Goal: Navigation & Orientation: Understand site structure

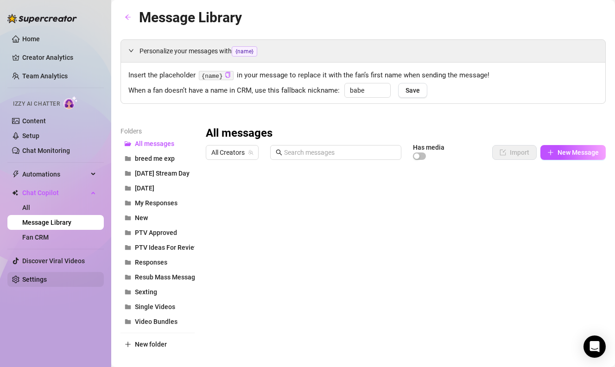
click at [47, 276] on link "Settings" at bounding box center [34, 279] width 25 height 7
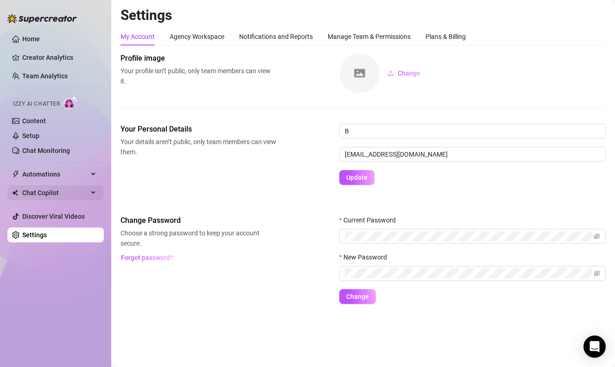
click at [62, 190] on span "Chat Copilot" at bounding box center [55, 192] width 66 height 15
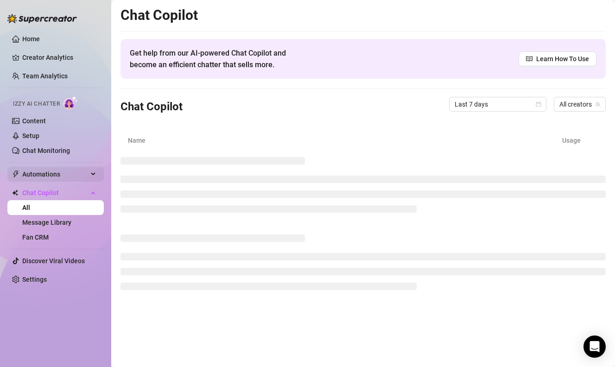
click at [78, 168] on span "Automations" at bounding box center [55, 174] width 66 height 15
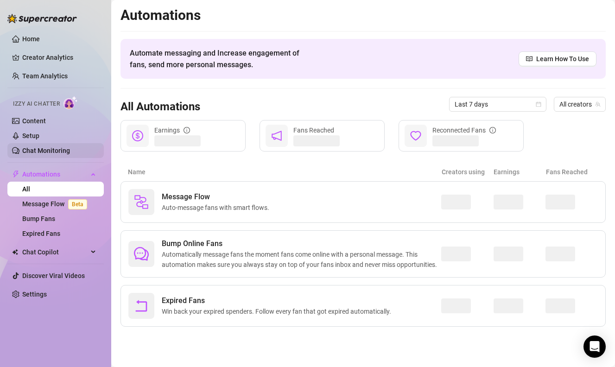
click at [70, 152] on link "Chat Monitoring" at bounding box center [46, 150] width 48 height 7
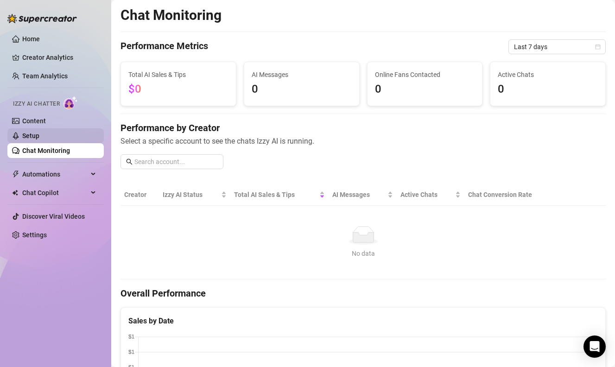
click at [39, 134] on link "Setup" at bounding box center [30, 135] width 17 height 7
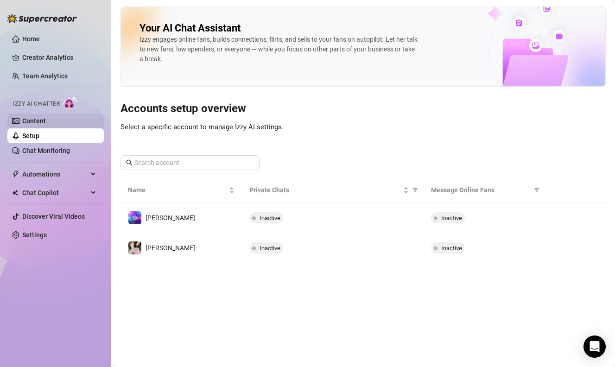
click at [46, 117] on link "Content" at bounding box center [34, 120] width 24 height 7
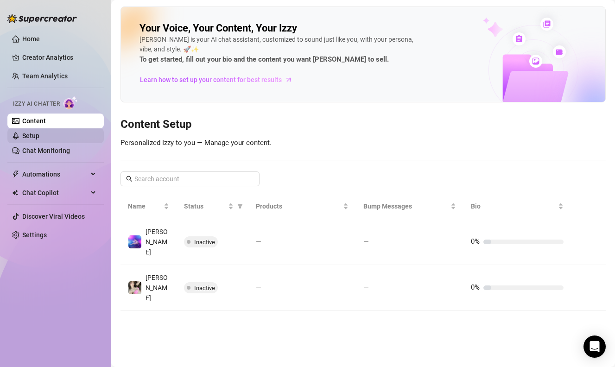
click at [39, 136] on link "Setup" at bounding box center [30, 135] width 17 height 7
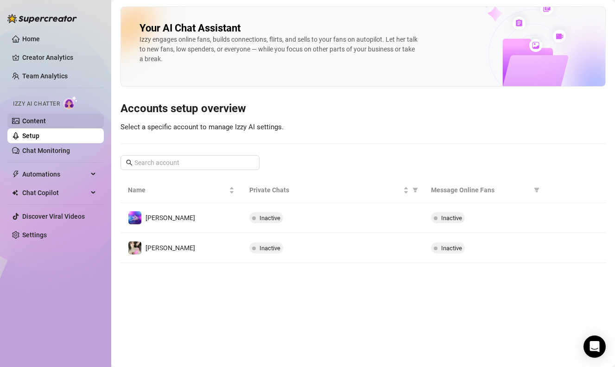
click at [46, 118] on link "Content" at bounding box center [34, 120] width 24 height 7
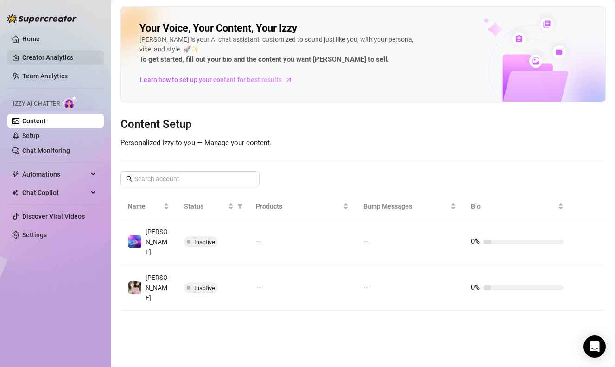
click at [64, 59] on link "Creator Analytics" at bounding box center [59, 57] width 74 height 15
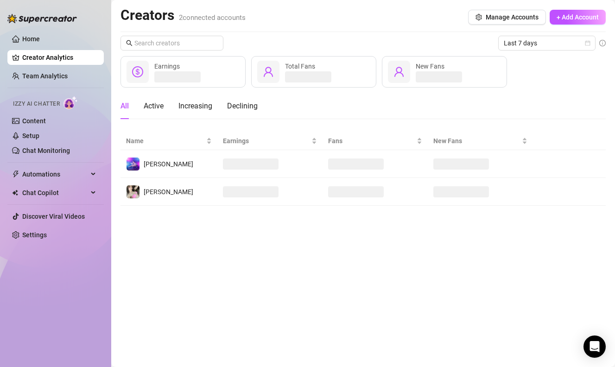
click at [60, 28] on div at bounding box center [42, 14] width 70 height 28
click at [40, 36] on link "Home" at bounding box center [31, 38] width 18 height 7
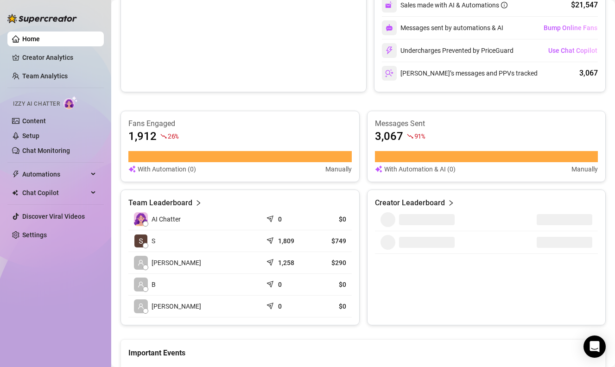
scroll to position [476, 0]
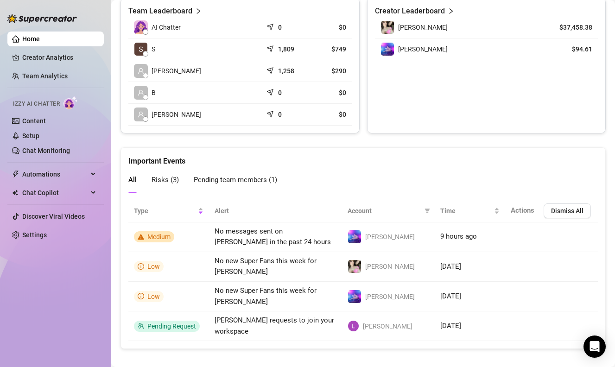
click at [38, 49] on ul "Home Creator Analytics Team Analytics Izzy AI Chatter Content Setup Chat Monito…" at bounding box center [55, 137] width 96 height 218
click at [42, 62] on link "Creator Analytics" at bounding box center [59, 57] width 74 height 15
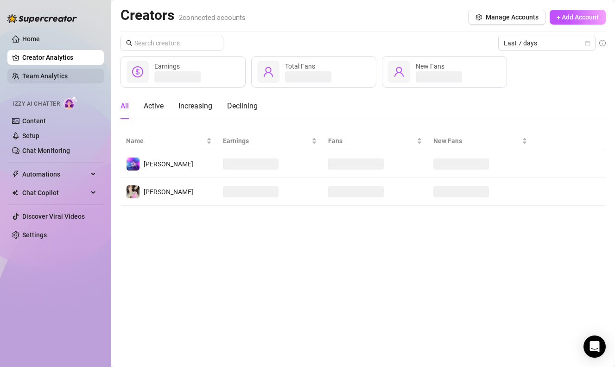
click at [46, 76] on link "Team Analytics" at bounding box center [44, 75] width 45 height 7
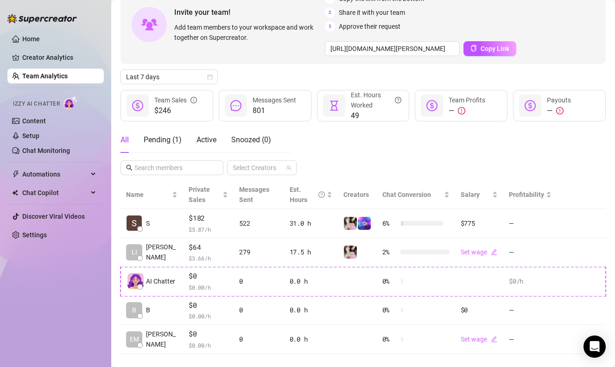
scroll to position [73, 0]
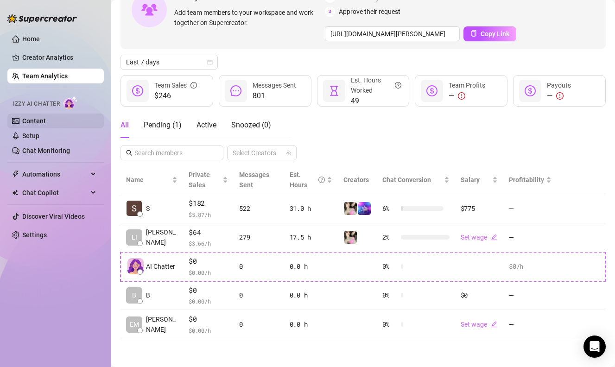
click at [46, 124] on link "Content" at bounding box center [34, 120] width 24 height 7
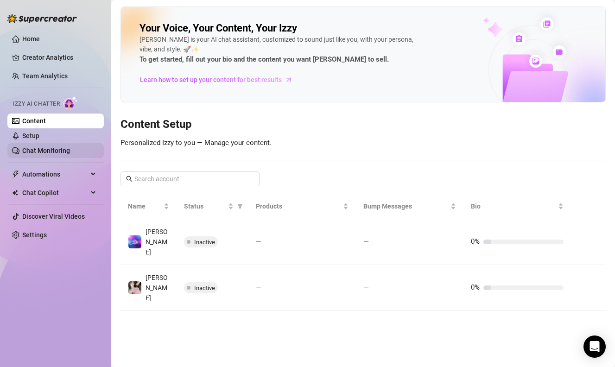
click at [47, 148] on link "Chat Monitoring" at bounding box center [46, 150] width 48 height 7
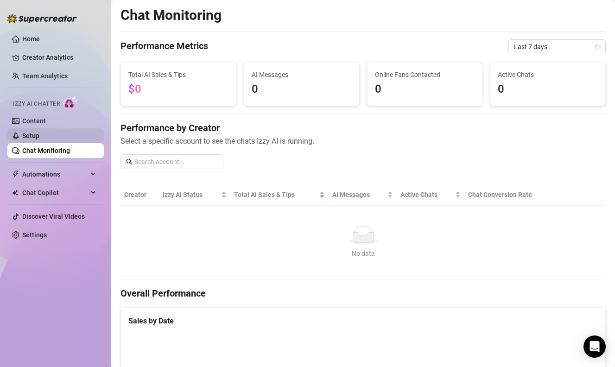
click at [39, 132] on link "Setup" at bounding box center [30, 135] width 17 height 7
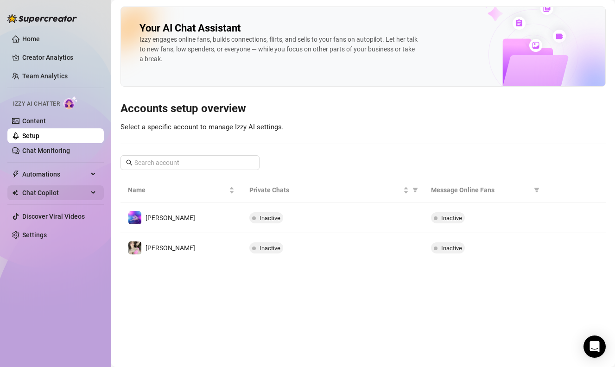
click at [47, 198] on span "Chat Copilot" at bounding box center [55, 192] width 66 height 15
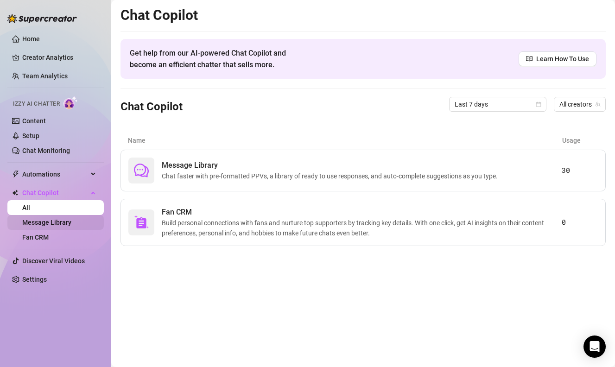
click at [64, 226] on link "Message Library" at bounding box center [46, 222] width 49 height 7
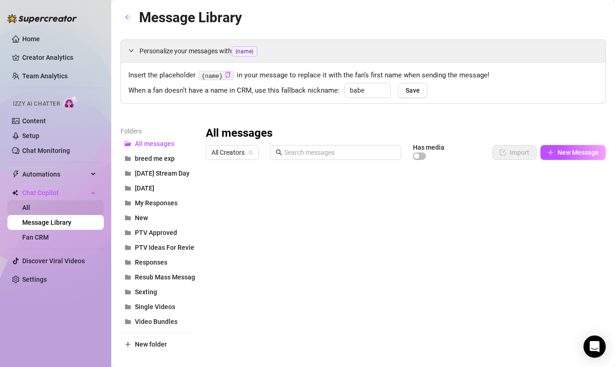
click at [30, 204] on link "All" at bounding box center [26, 207] width 8 height 7
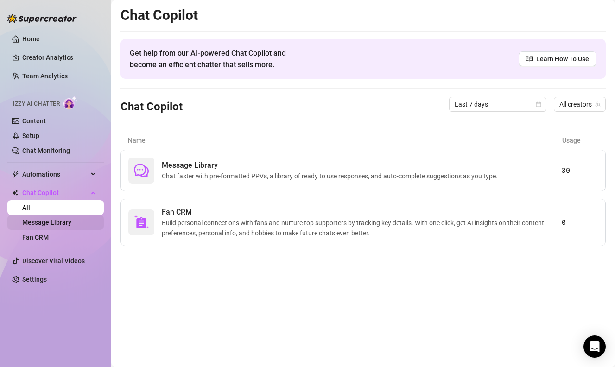
click at [66, 219] on link "Message Library" at bounding box center [46, 222] width 49 height 7
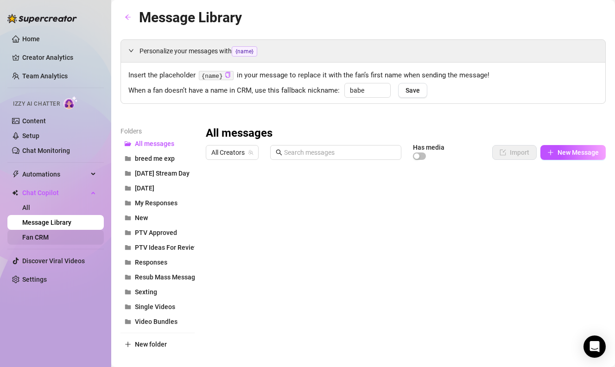
click at [49, 237] on link "Fan CRM" at bounding box center [35, 237] width 26 height 7
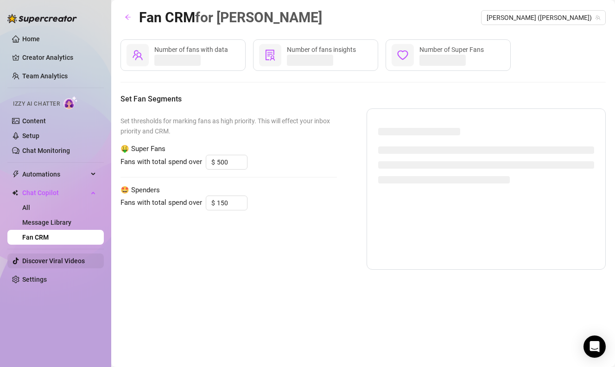
click at [49, 265] on link "Discover Viral Videos" at bounding box center [53, 260] width 63 height 7
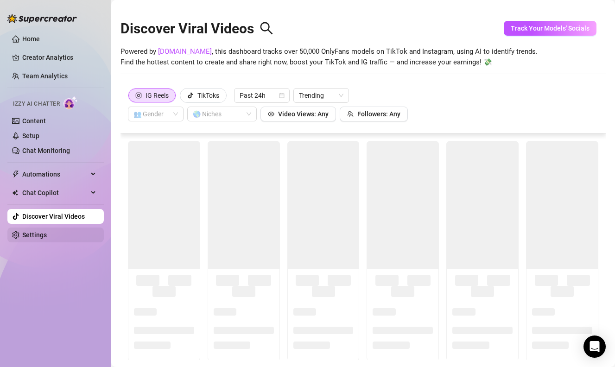
click at [47, 232] on link "Settings" at bounding box center [34, 234] width 25 height 7
